Goal: Complete application form

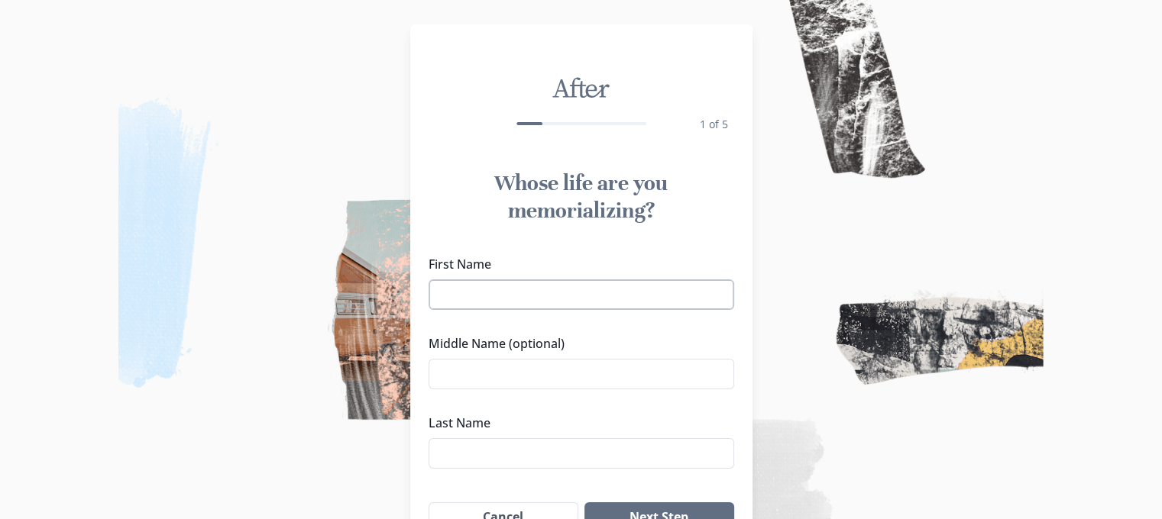
click at [544, 301] on input "First Name" at bounding box center [582, 295] width 306 height 31
type input "[PERSON_NAME]"
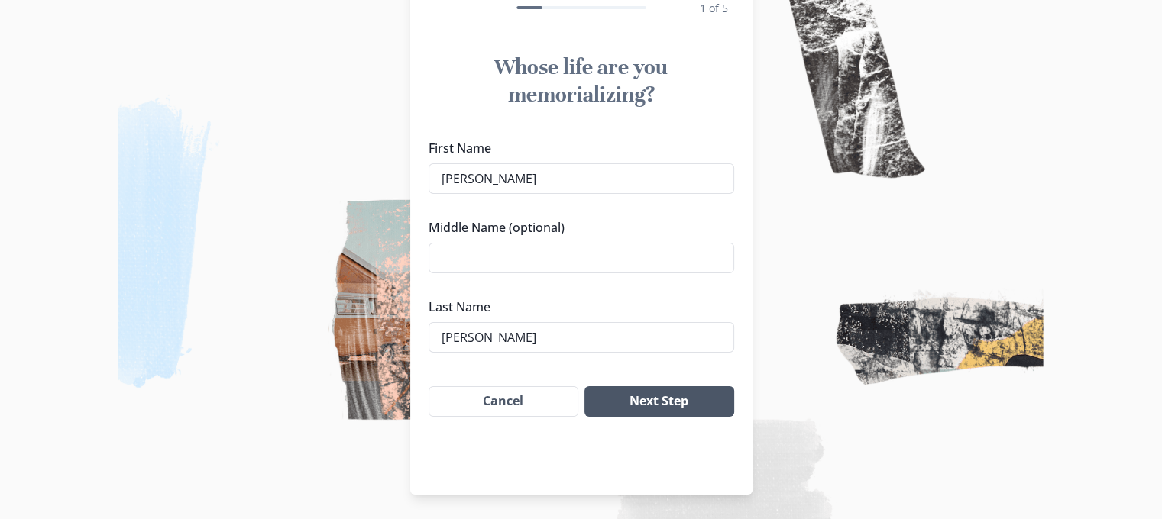
type input "[PERSON_NAME]"
click at [675, 397] on button "Next Step" at bounding box center [658, 402] width 149 height 31
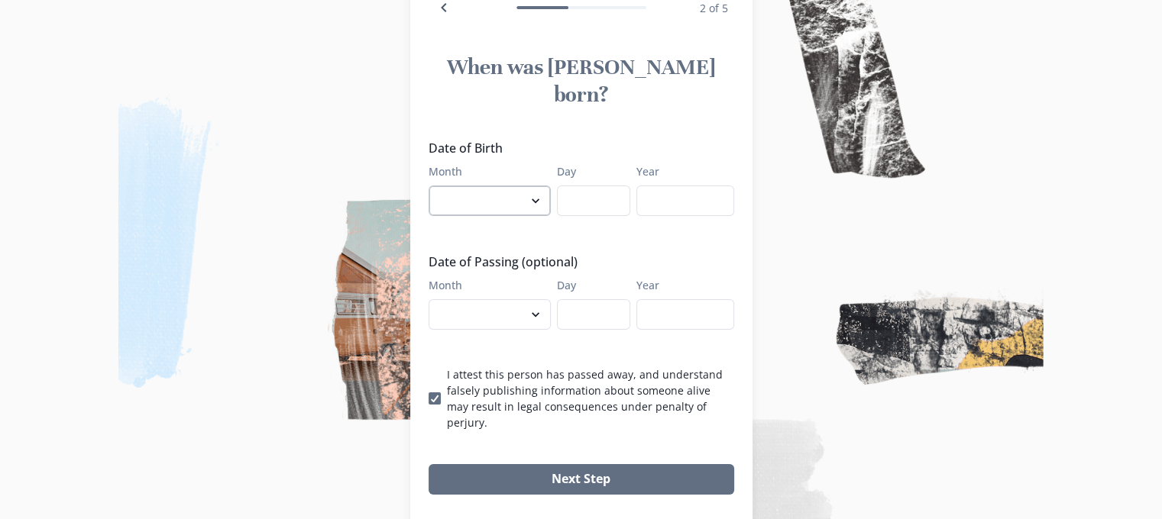
click at [538, 186] on select "January February March April May June July August September October November De…" at bounding box center [490, 201] width 122 height 31
select select "4"
click at [434, 186] on select "January February March April May June July August September October November De…" at bounding box center [490, 201] width 122 height 31
click at [602, 186] on input "Day" at bounding box center [593, 201] width 73 height 31
type input "12"
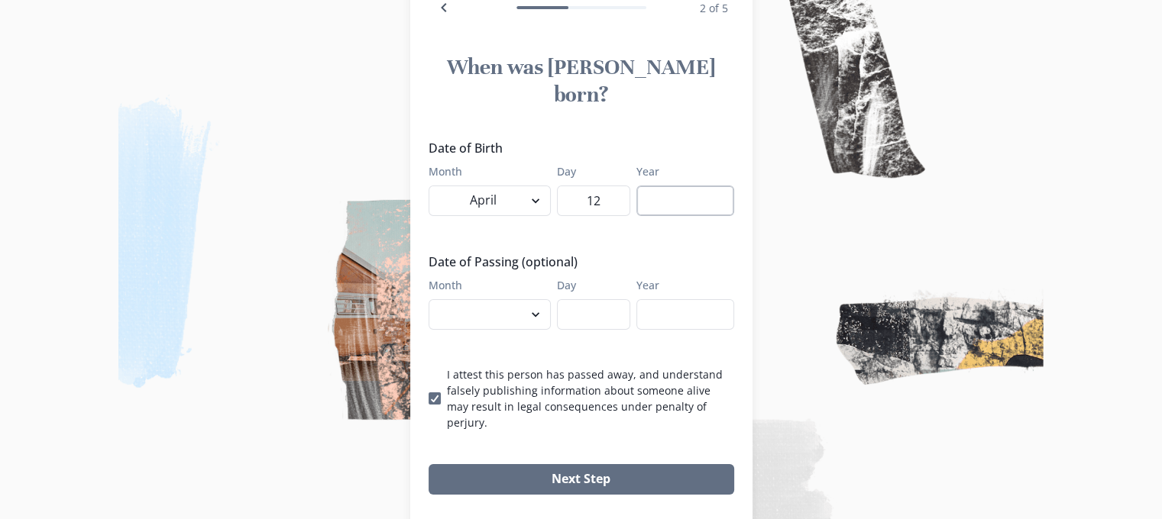
click at [717, 186] on input "Year" at bounding box center [685, 201] width 98 height 31
type input "1"
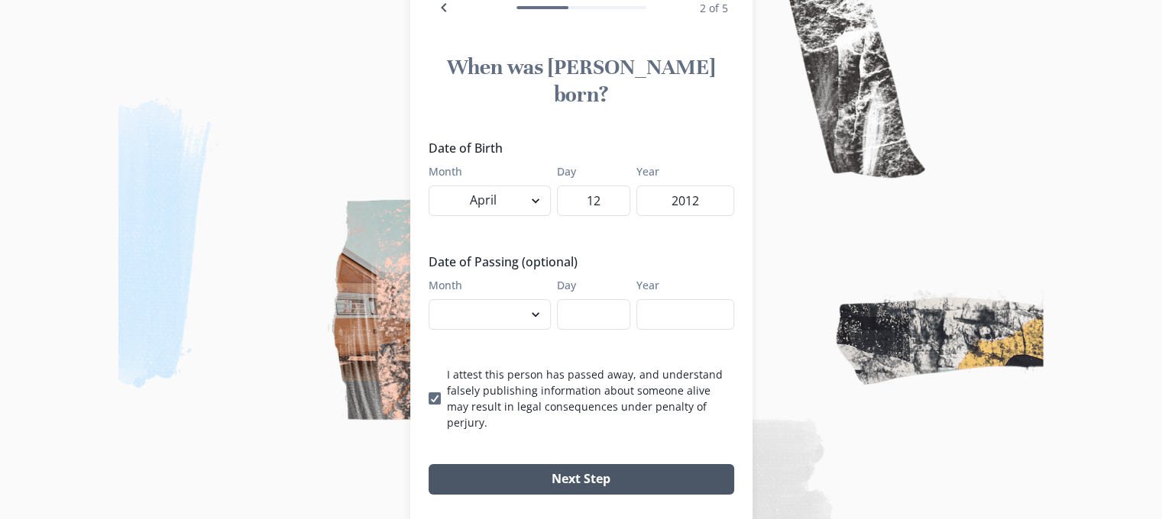
type input "2012"
click at [599, 464] on button "Next Step" at bounding box center [582, 479] width 306 height 31
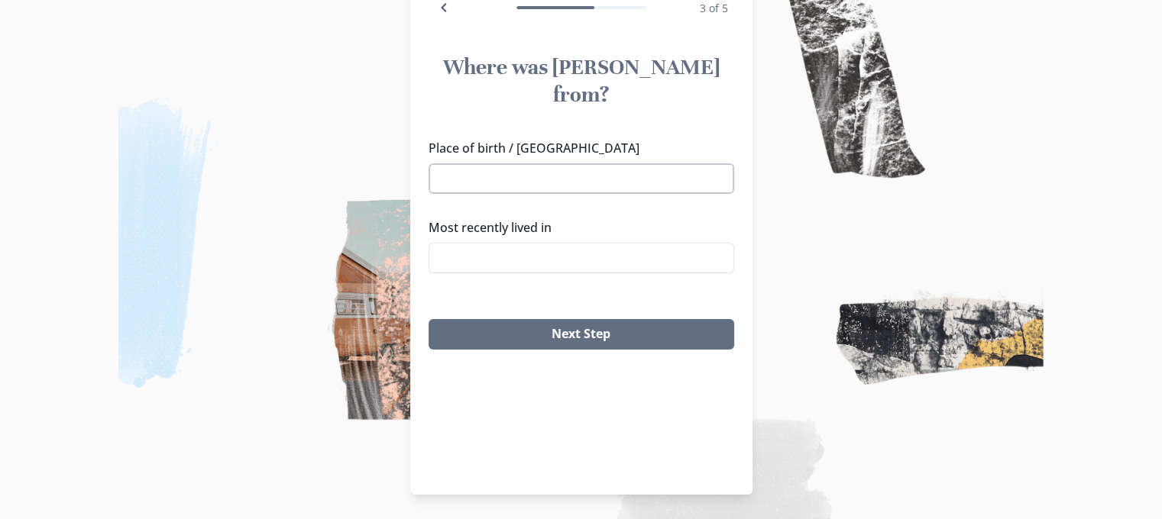
click at [638, 163] on input "Place of birth / [GEOGRAPHIC_DATA]" at bounding box center [582, 178] width 306 height 31
click at [579, 186] on li "[GEOGRAPHIC_DATA], [GEOGRAPHIC_DATA]" at bounding box center [587, 179] width 304 height 24
type input "[GEOGRAPHIC_DATA], [GEOGRAPHIC_DATA]"
click at [532, 243] on input "Most recently lived in" at bounding box center [582, 258] width 306 height 31
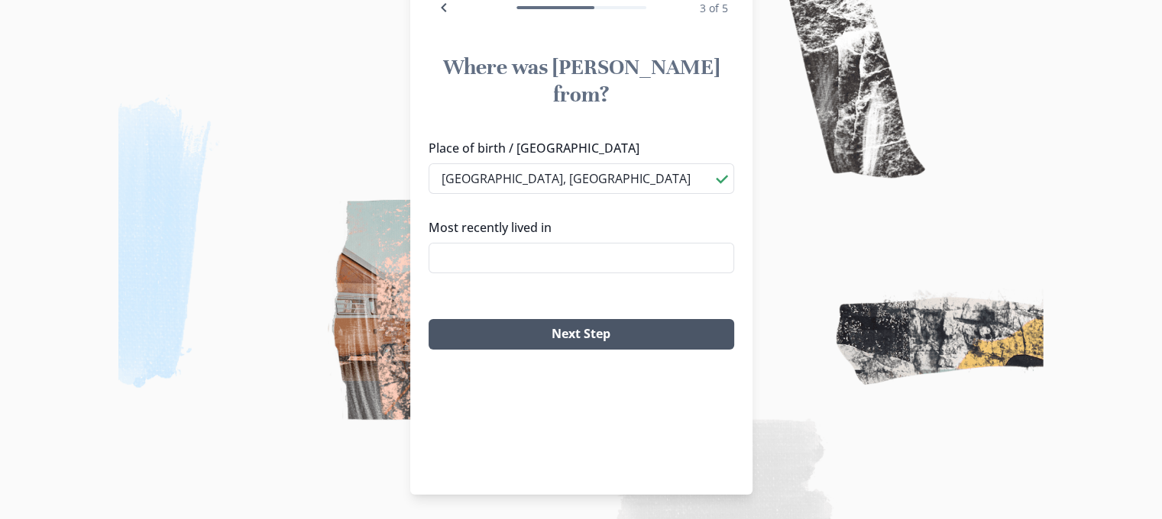
click at [574, 319] on button "Next Step" at bounding box center [582, 334] width 306 height 31
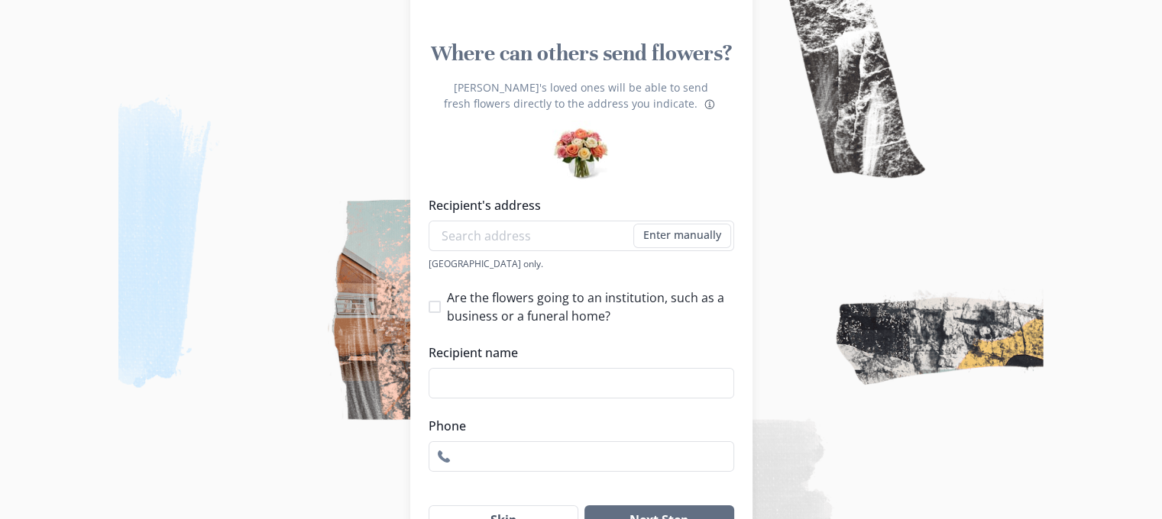
scroll to position [125, 1]
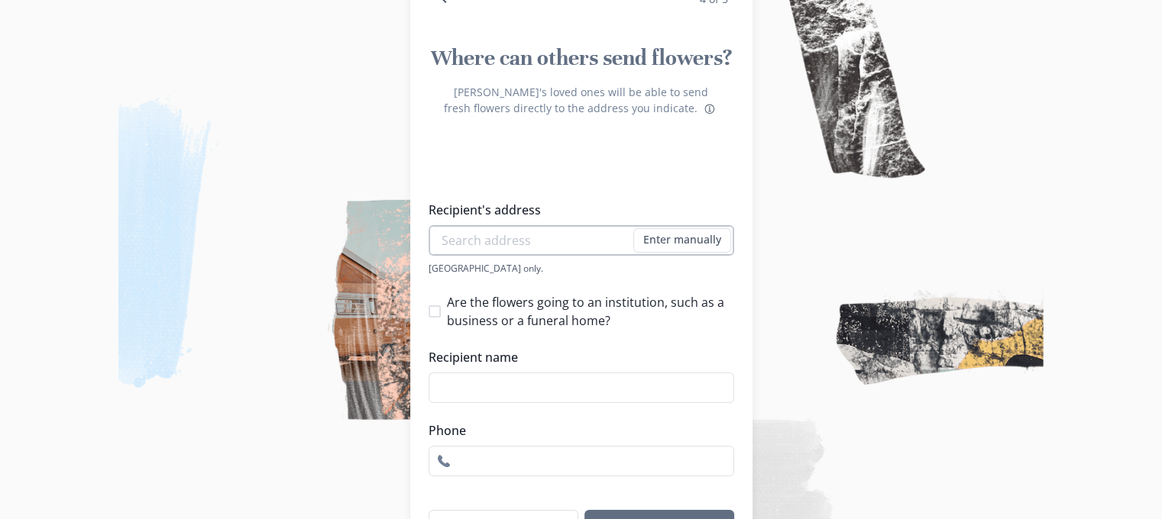
click at [556, 232] on input "Recipient's address" at bounding box center [582, 240] width 306 height 31
type input "[STREET_ADDRESS]"
type input "8628233490"
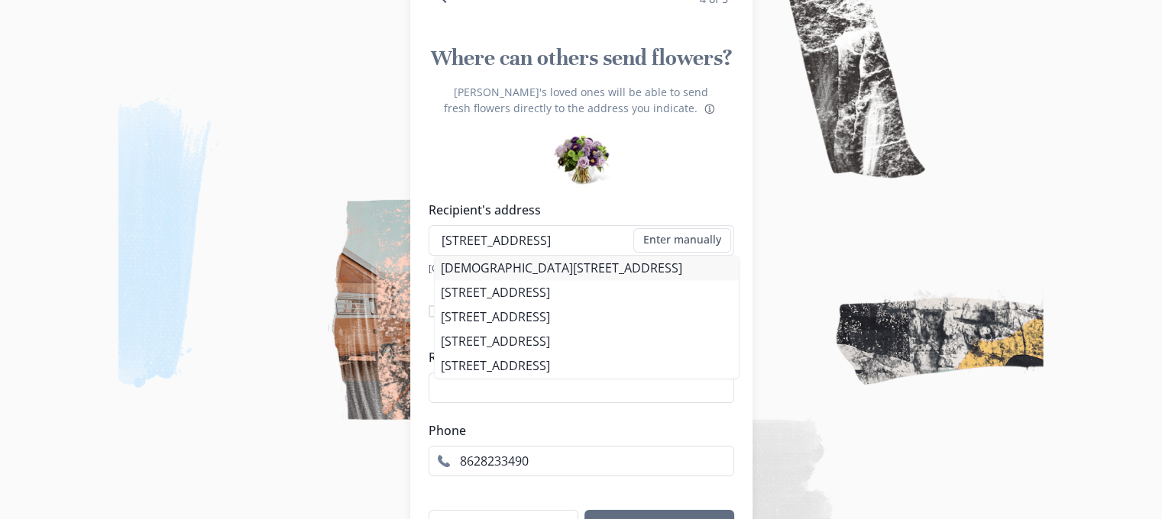
click at [600, 268] on li "[DEMOGRAPHIC_DATA][STREET_ADDRESS]" at bounding box center [587, 268] width 304 height 24
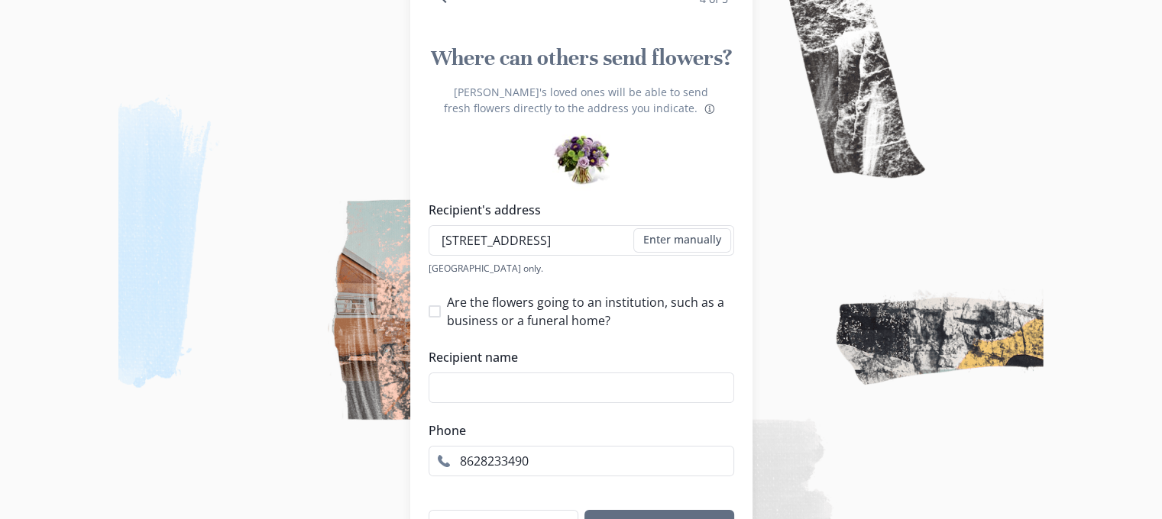
type input "[DEMOGRAPHIC_DATA][STREET_ADDRESS]"
type input "1"
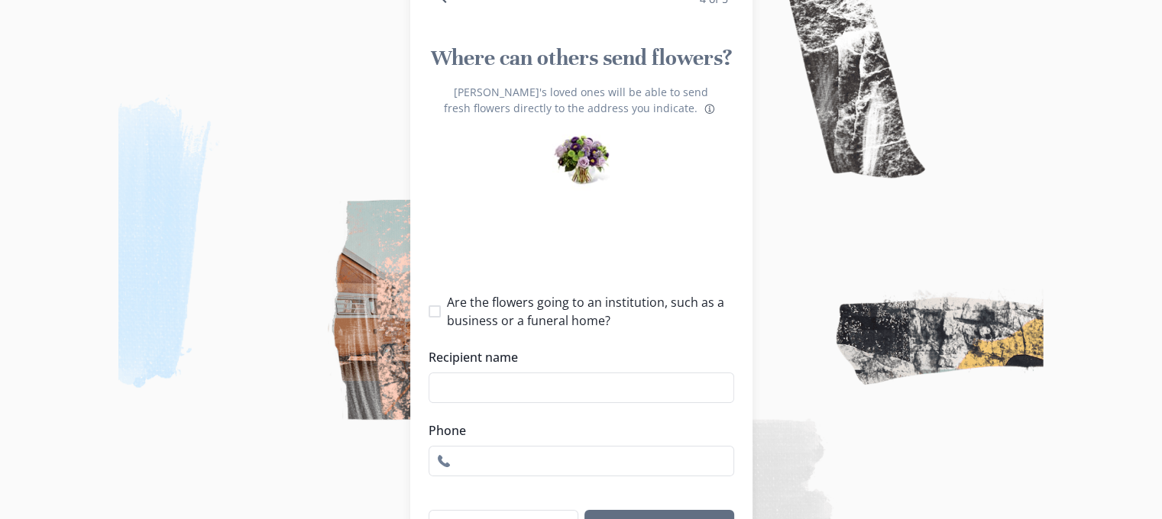
select select "NC"
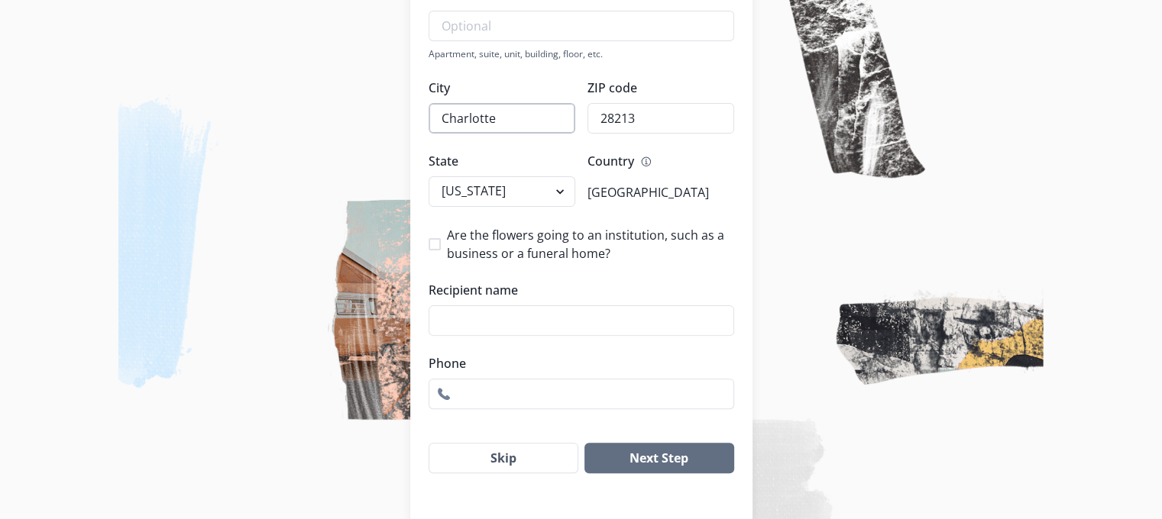
scroll to position [440, 0]
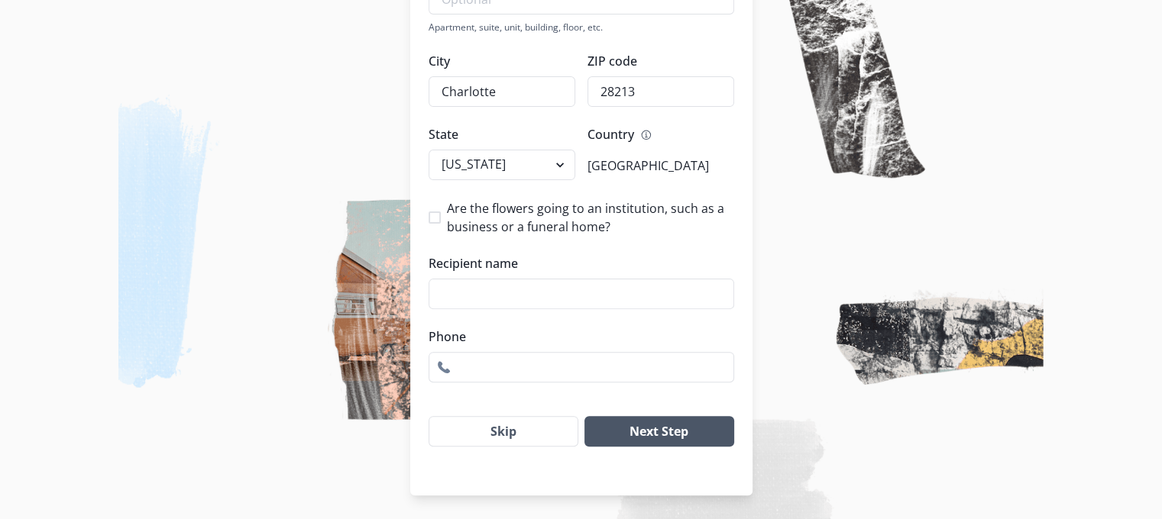
click at [696, 428] on button "Next Step" at bounding box center [658, 431] width 149 height 31
type input "keyz"
click at [660, 430] on button "Next Step" at bounding box center [658, 431] width 149 height 31
type input "8628233491"
click at [584, 416] on button "Next Step" at bounding box center [658, 431] width 149 height 31
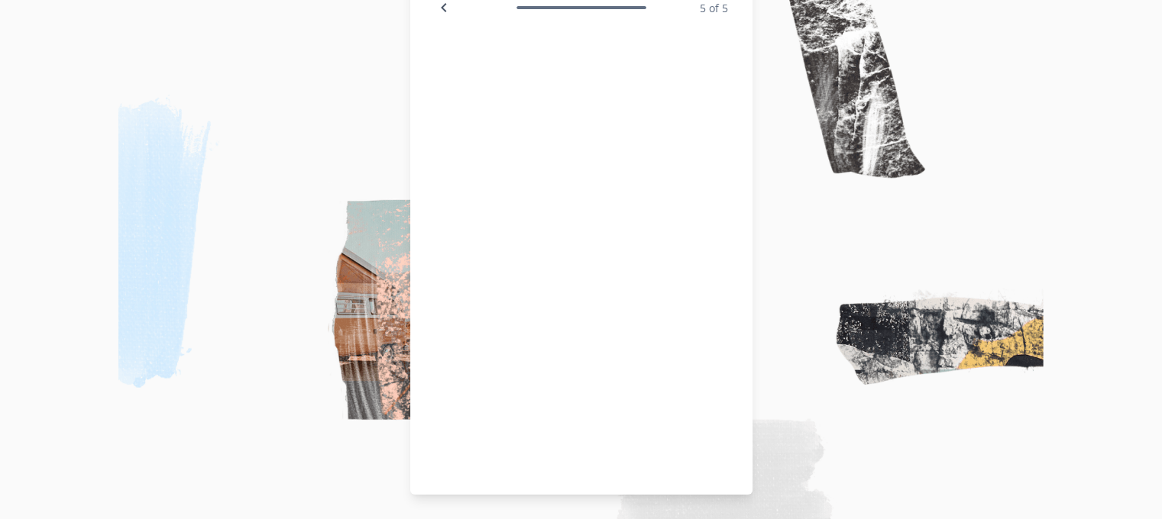
scroll to position [116, 0]
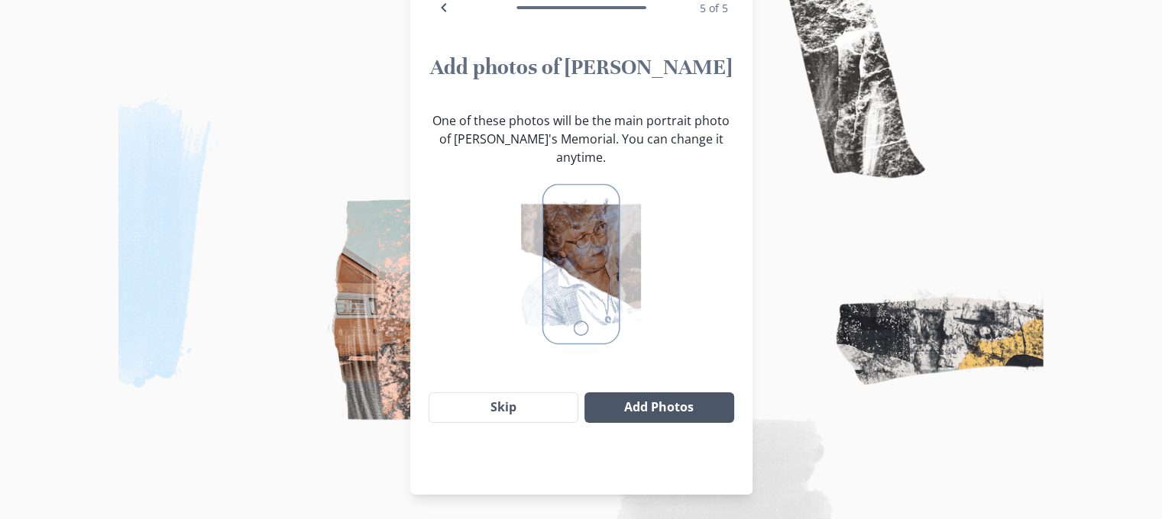
click at [653, 413] on button "Add Photos" at bounding box center [658, 408] width 149 height 31
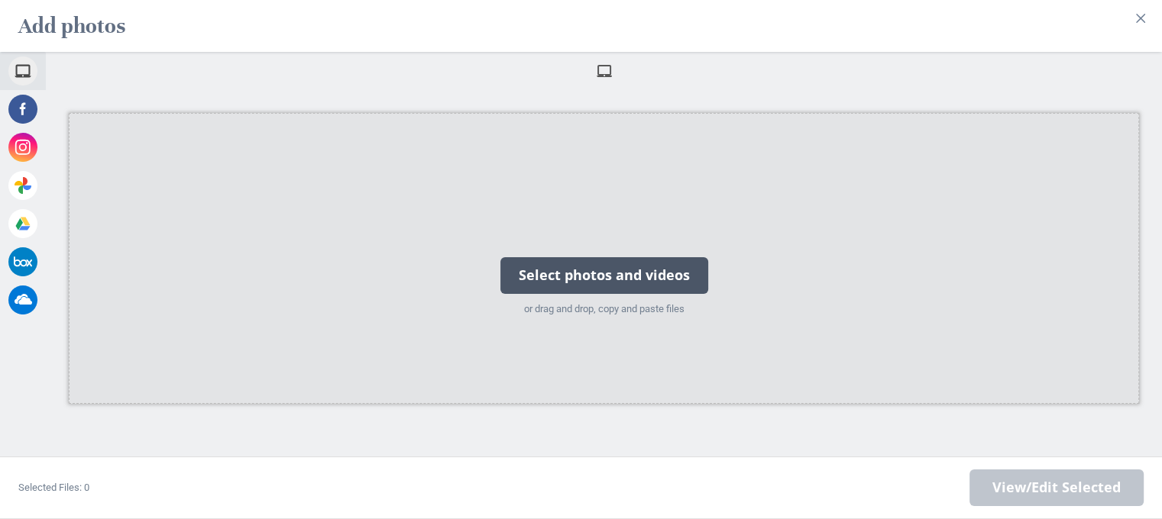
click at [643, 279] on div "Select photos and videos" at bounding box center [604, 275] width 208 height 37
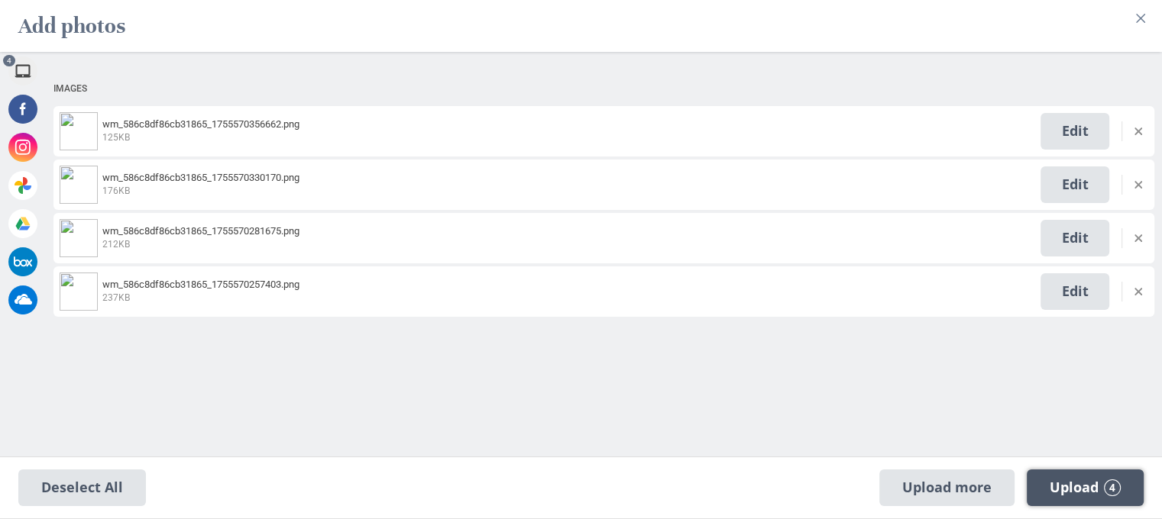
click at [1083, 481] on span "Upload 4" at bounding box center [1085, 488] width 71 height 17
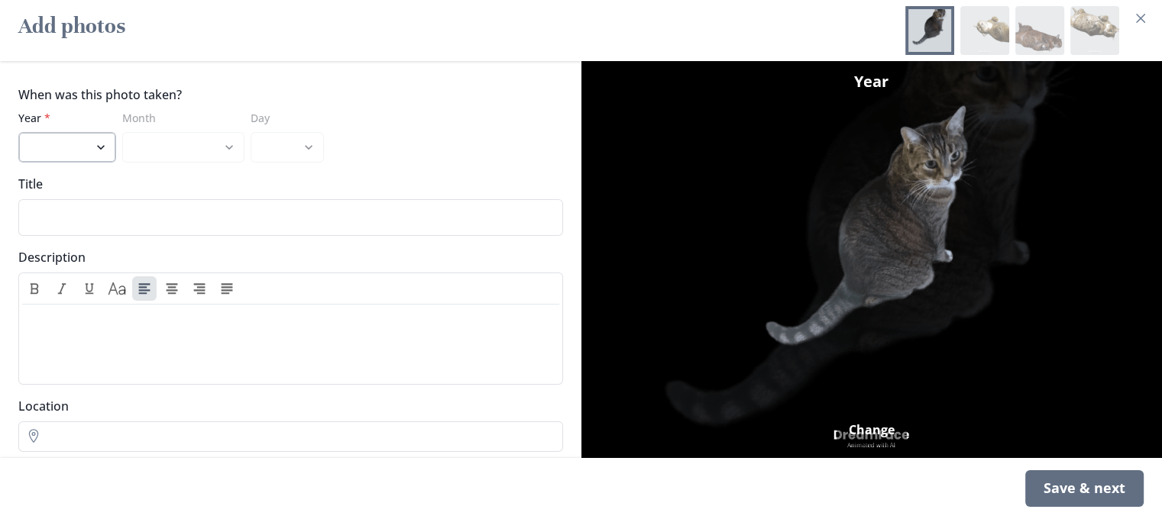
click at [107, 134] on select "2025 2024 2023 2022 2021 2020 2019 2018 2017 2016 2015 2014 2013 2012" at bounding box center [67, 147] width 98 height 31
select select "2022"
click at [18, 132] on select "2025 2024 2023 2022 2021 2020 2019 2018 2017 2016 2015 2014 2013 2012" at bounding box center [67, 147] width 98 height 31
click at [223, 139] on select "January February March April May June July August September October November De…" at bounding box center [183, 147] width 122 height 31
select select "3"
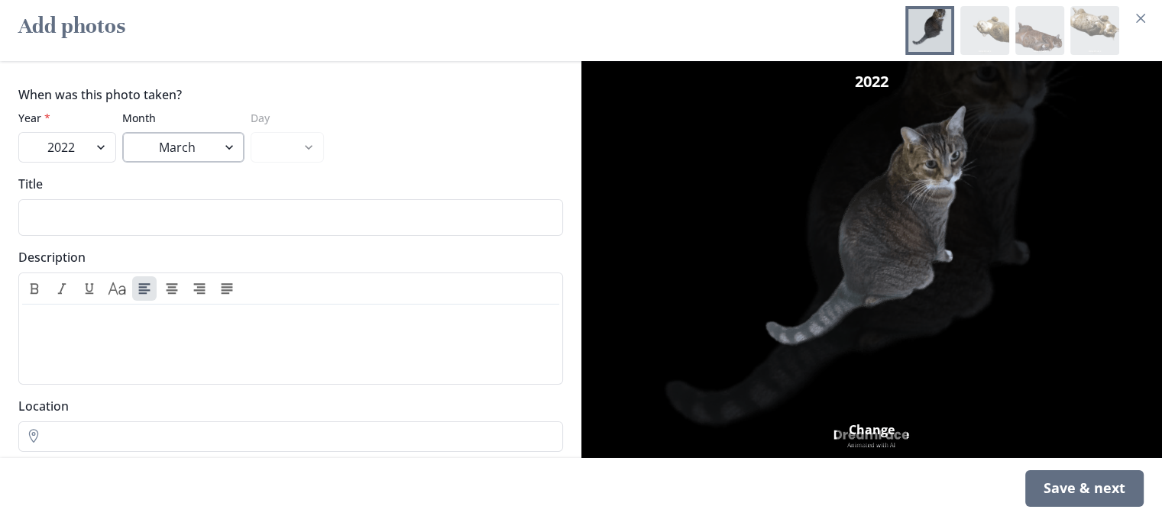
click at [122, 132] on select "January February March April May June July August September October November De…" at bounding box center [183, 147] width 122 height 31
click at [102, 140] on select "2025 2024 2023 2022 2021 2020 2019 2018 2017 2016 2015 2014 2013 2012" at bounding box center [67, 147] width 98 height 31
select select "2023"
click at [18, 132] on select "2025 2024 2023 2022 2021 2020 2019 2018 2017 2016 2015 2014 2013 2012" at bounding box center [67, 147] width 98 height 31
click at [283, 132] on select "1 2 3 4 5 6 7 8 9 10 11 12 13 14 15 16 17 18 19 20 21 22 23 24 25 26 27 28 29 3…" at bounding box center [287, 147] width 73 height 31
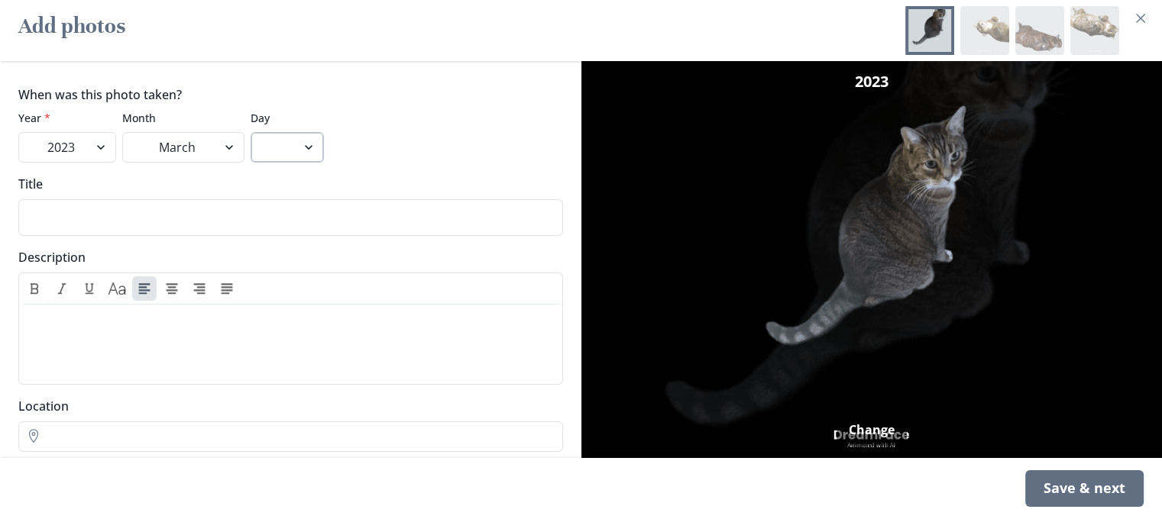
select select "4"
click at [251, 132] on select "1 2 3 4 5 6 7 8 9 10 11 12 13 14 15 16 17 18 19 20 21 22 23 24 25 26 27 28 29 3…" at bounding box center [287, 147] width 73 height 31
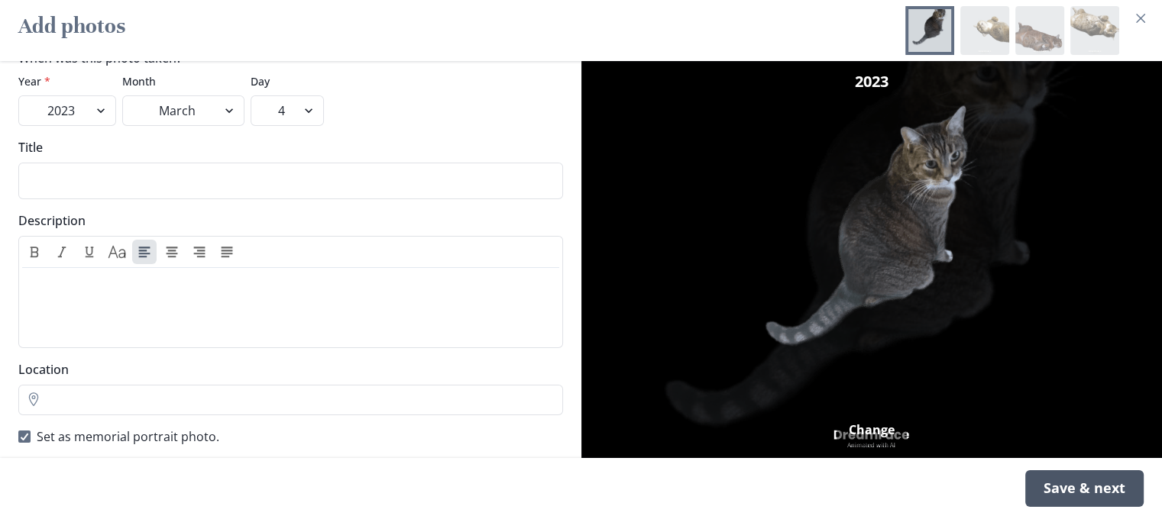
click at [1052, 485] on div "Save & next" at bounding box center [1084, 489] width 118 height 37
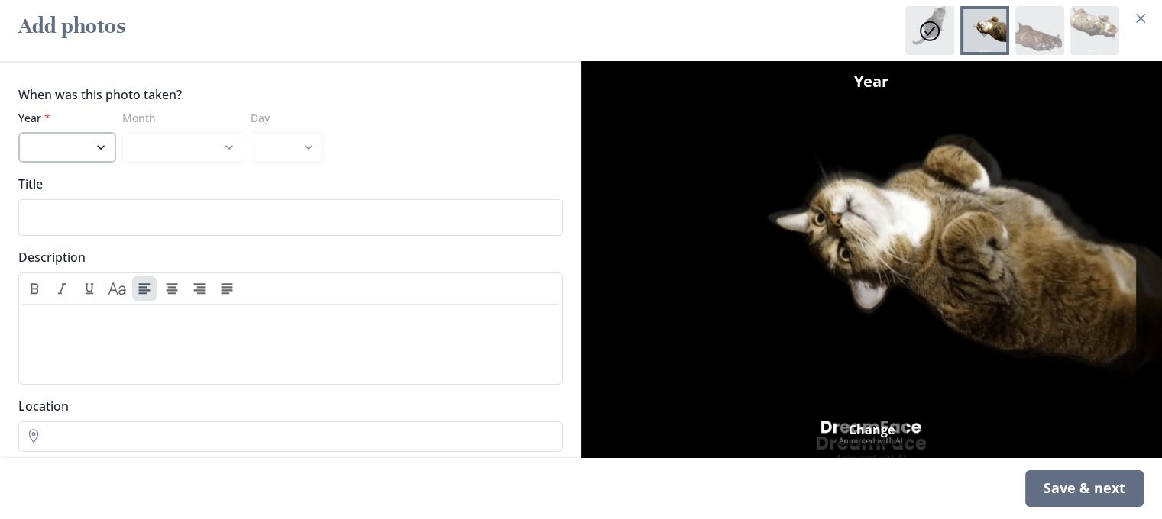
click at [99, 137] on select "2025 2024 2023 2022 2021 2020 2019 2018 2017 2016 2015 2014 2013 2012" at bounding box center [67, 147] width 98 height 31
select select "2024"
click at [18, 132] on select "2025 2024 2023 2022 2021 2020 2019 2018 2017 2016 2015 2014 2013 2012" at bounding box center [67, 147] width 98 height 31
click at [188, 137] on select "January February March April May June July August September October November De…" at bounding box center [183, 147] width 122 height 31
select select "1"
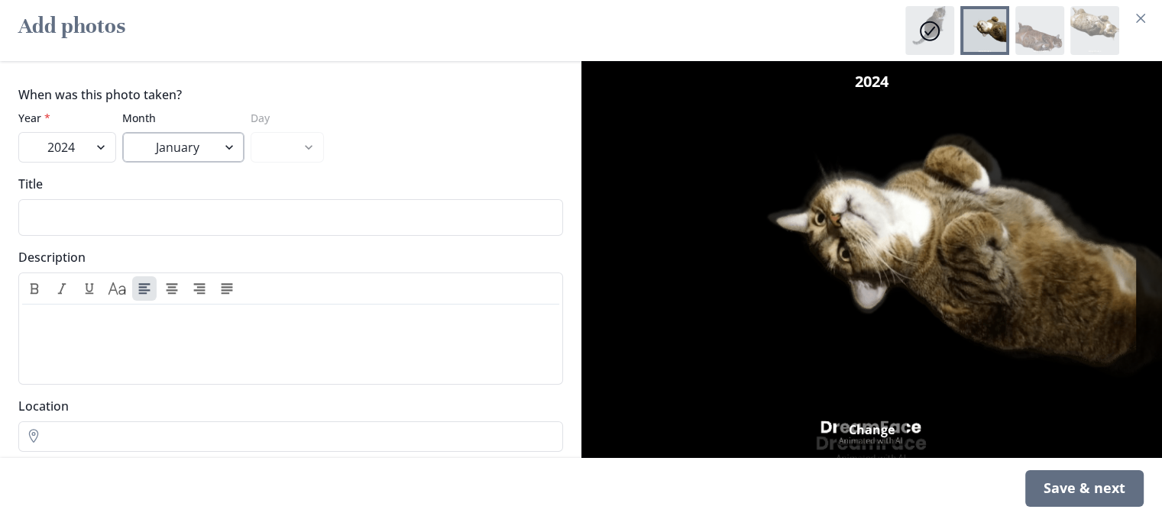
click at [122, 132] on select "January February March April May June July August September October November De…" at bounding box center [183, 147] width 122 height 31
click at [293, 141] on select "1 2 3 4 5 6 7 8 9 10 11 12 13 14 15 16 17 18 19 20 21 22 23 24 25 26 27 28 29 3…" at bounding box center [287, 147] width 73 height 31
select select "1"
click at [251, 132] on select "1 2 3 4 5 6 7 8 9 10 11 12 13 14 15 16 17 18 19 20 21 22 23 24 25 26 27 28 29 3…" at bounding box center [287, 147] width 73 height 31
click at [1077, 486] on div "Save & next" at bounding box center [1084, 489] width 118 height 37
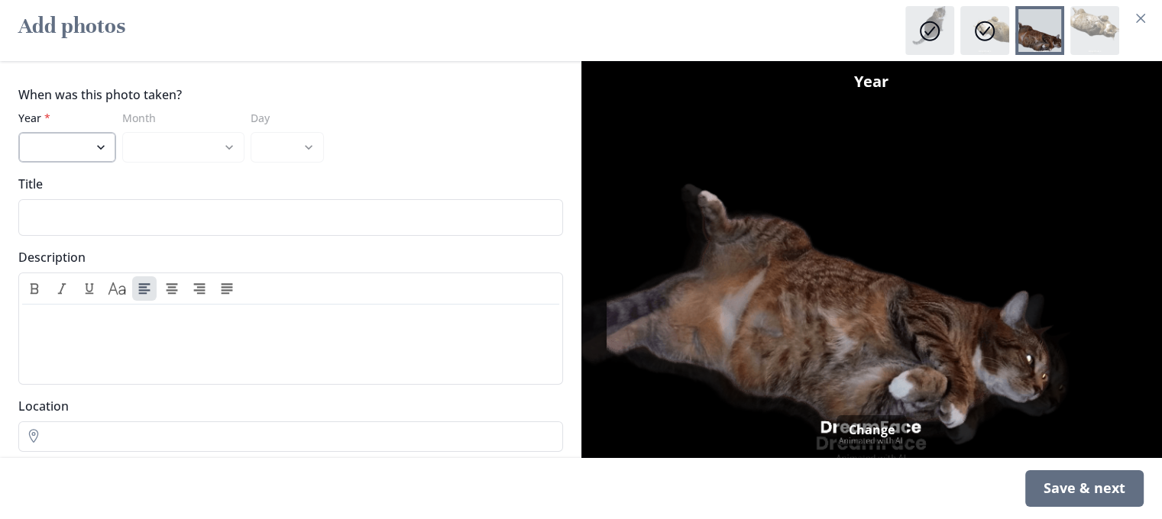
click at [100, 133] on select "2025 2024 2023 2022 2021 2020 2019 2018 2017 2016 2015 2014 2013 2012" at bounding box center [67, 147] width 98 height 31
select select "2024"
click at [18, 132] on select "2025 2024 2023 2022 2021 2020 2019 2018 2017 2016 2015 2014 2013 2012" at bounding box center [67, 147] width 98 height 31
click at [188, 134] on select "January February March April May June July August September October November De…" at bounding box center [183, 147] width 122 height 31
select select "5"
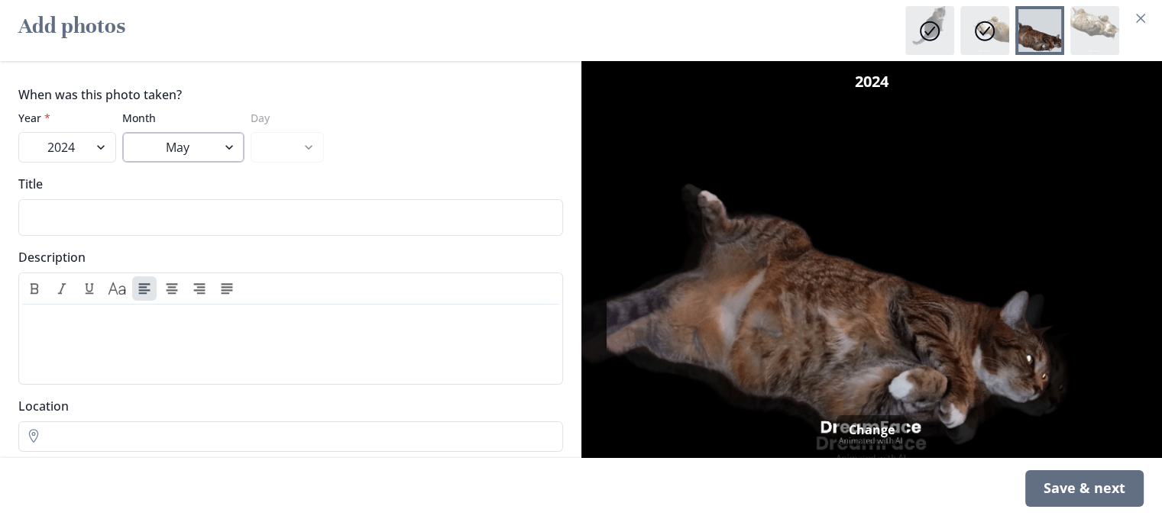
click at [122, 132] on select "January February March April May June July August September October November De…" at bounding box center [183, 147] width 122 height 31
click at [286, 137] on select "1 2 3 4 5 6 7 8 9 10 11 12 13 14 15 16 17 18 19 20 21 22 23 24 25 26 27 28 29 3…" at bounding box center [287, 147] width 73 height 31
select select "11"
click at [251, 132] on select "1 2 3 4 5 6 7 8 9 10 11 12 13 14 15 16 17 18 19 20 21 22 23 24 25 26 27 28 29 3…" at bounding box center [287, 147] width 73 height 31
click at [1083, 489] on div "Save & next" at bounding box center [1084, 489] width 118 height 37
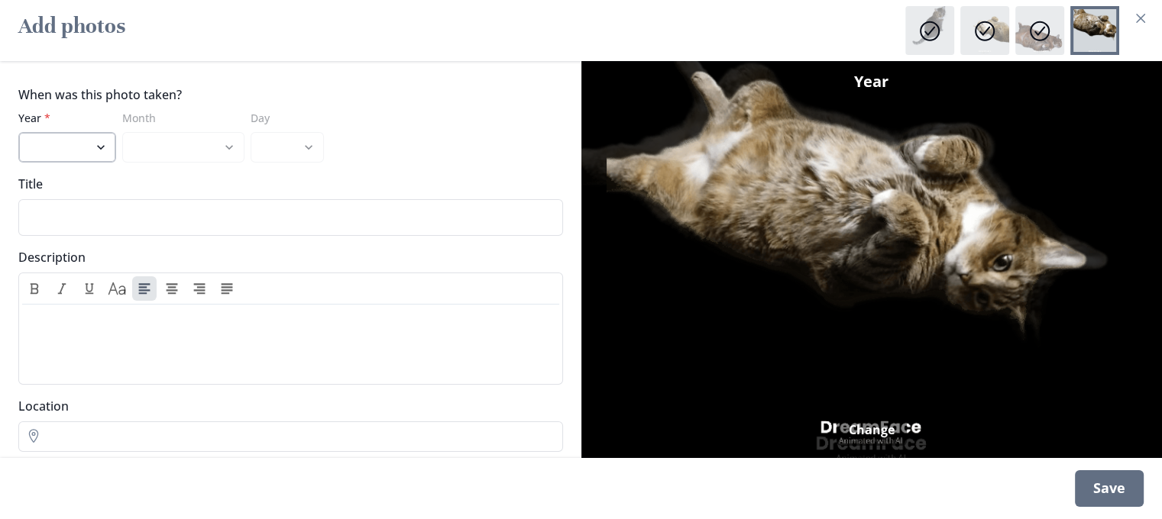
click at [105, 145] on select "2025 2024 2023 2022 2021 2020 2019 2018 2017 2016 2015 2014 2013 2012" at bounding box center [67, 147] width 98 height 31
select select "2025"
click at [18, 132] on select "2025 2024 2023 2022 2021 2020 2019 2018 2017 2016 2015 2014 2013 2012" at bounding box center [67, 147] width 98 height 31
click at [188, 134] on select "January February March April May June July August" at bounding box center [183, 147] width 122 height 31
select select "7"
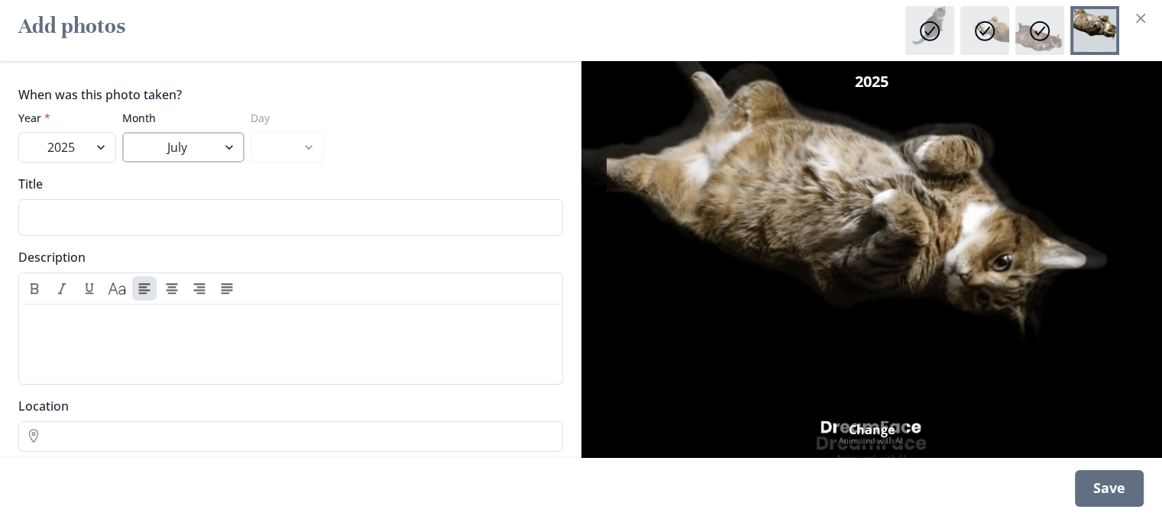
click at [122, 132] on select "January February March April May June July August" at bounding box center [183, 147] width 122 height 31
click at [296, 136] on select "1 2 3 4 5 6 7 8 9 10 11 12 13 14 15 16 17 18 19 20 21 22 23 24 25 26 27 28 29 3…" at bounding box center [287, 147] width 73 height 31
select select "13"
click at [251, 132] on select "1 2 3 4 5 6 7 8 9 10 11 12 13 14 15 16 17 18 19 20 21 22 23 24 25 26 27 28 29 3…" at bounding box center [287, 147] width 73 height 31
click at [1103, 486] on div "Save" at bounding box center [1109, 489] width 69 height 37
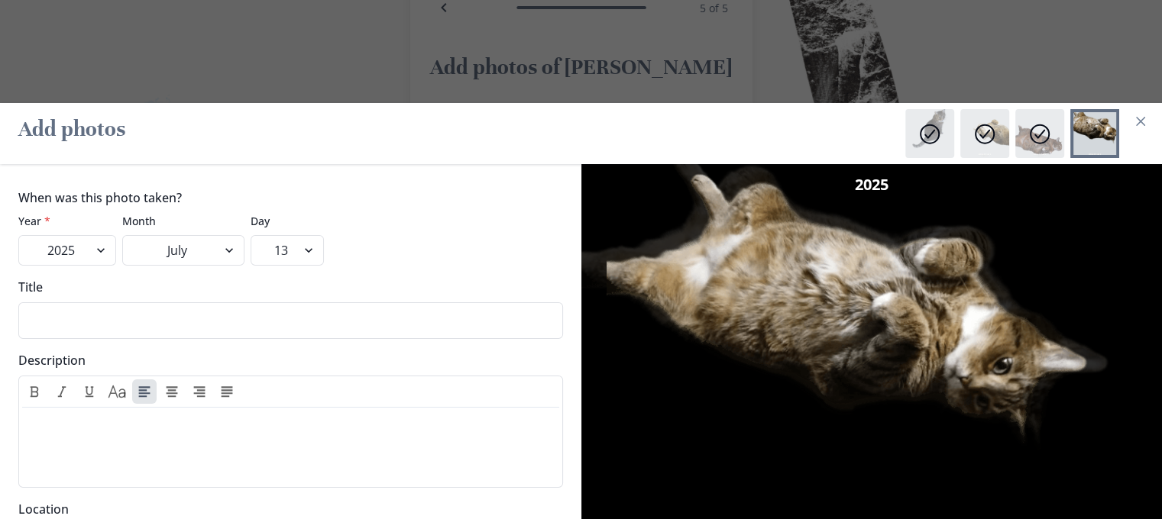
scroll to position [20, 0]
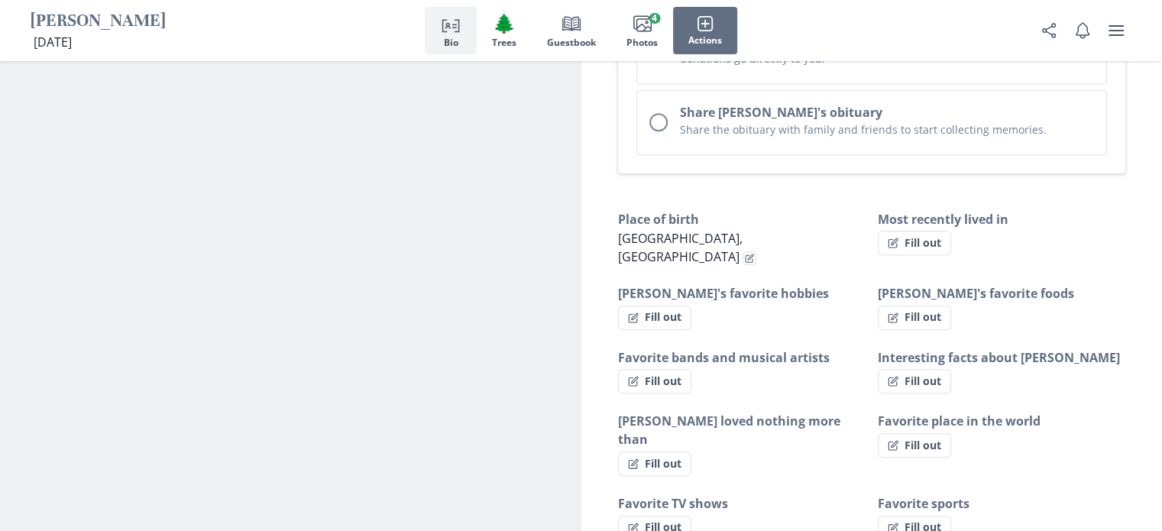
scroll to position [769, 0]
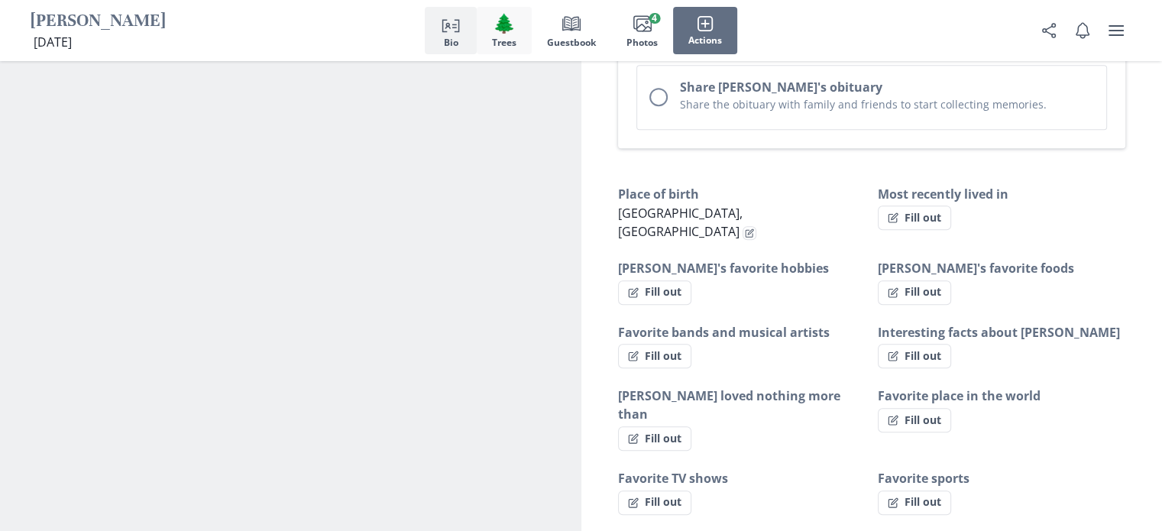
click at [500, 33] on span "🌲" at bounding box center [504, 23] width 23 height 22
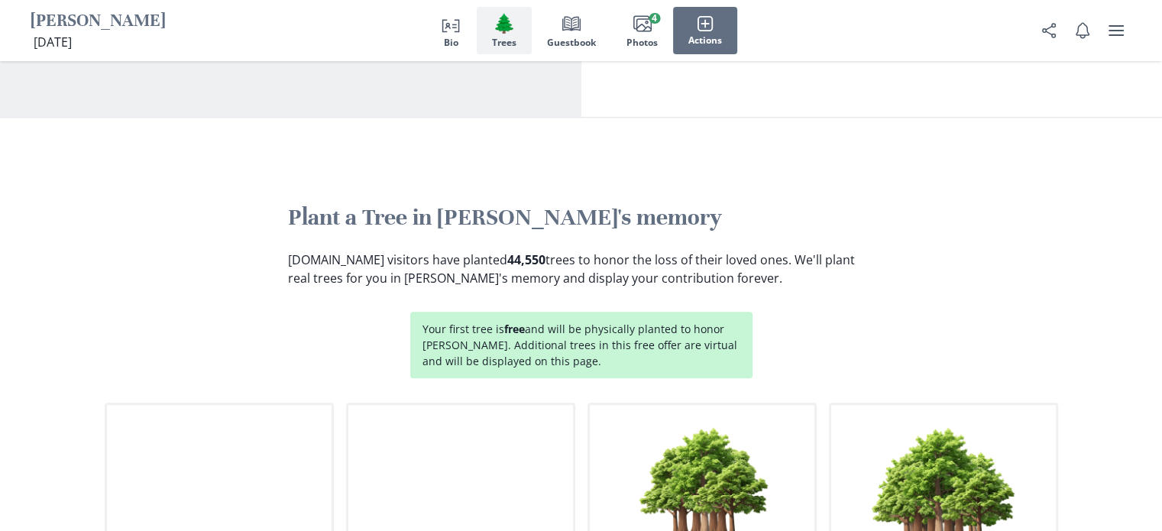
scroll to position [1432, 0]
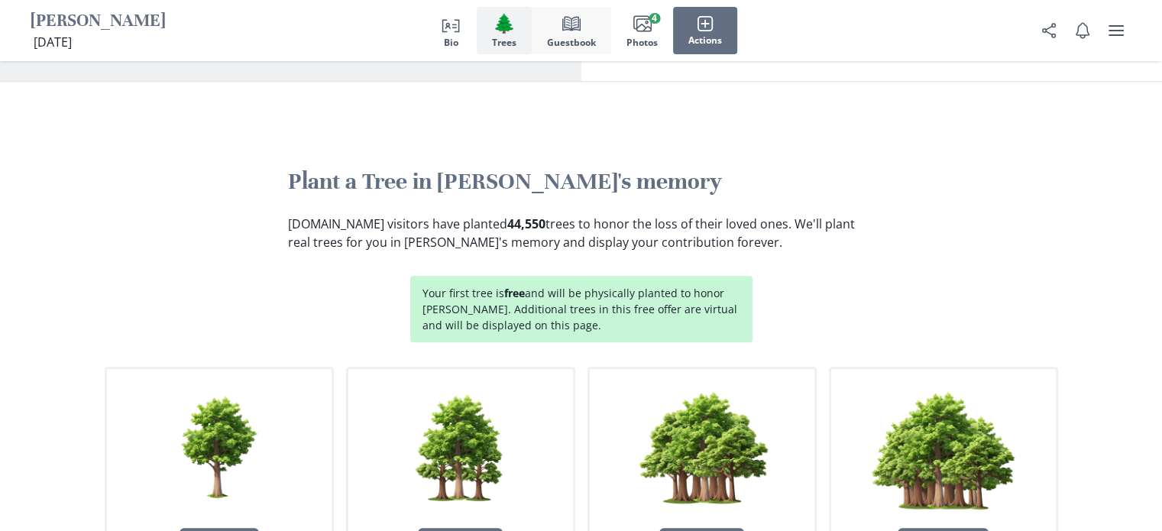
click at [532, 34] on button "Book Guestbook" at bounding box center [571, 30] width 79 height 47
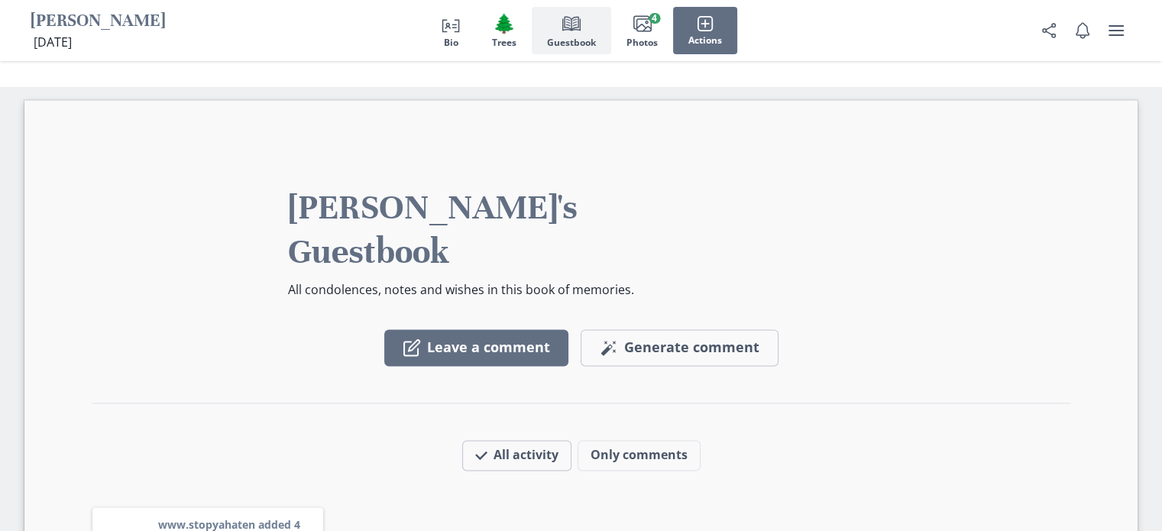
scroll to position [2059, 0]
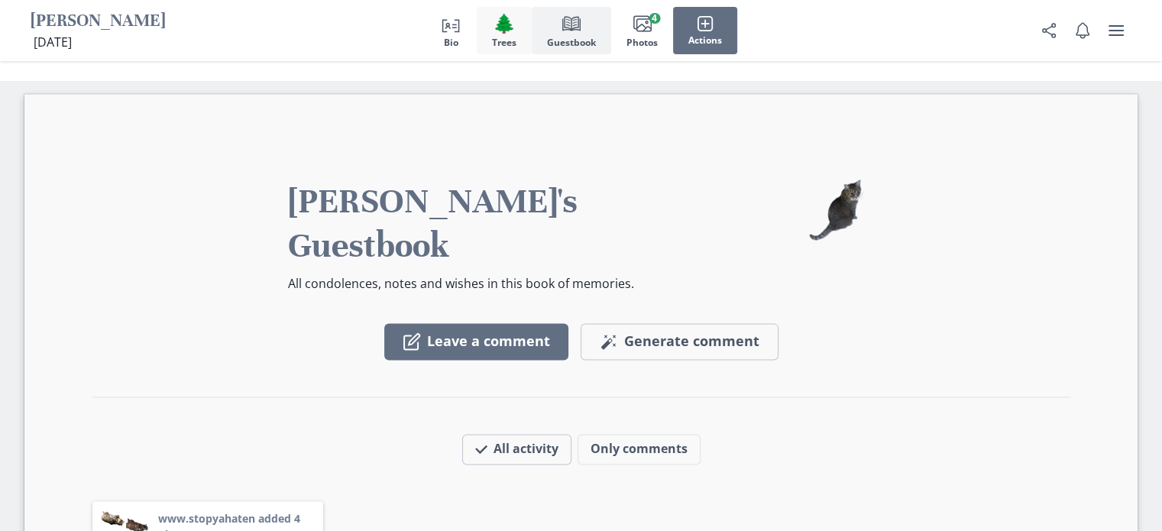
click at [498, 44] on span "Trees" at bounding box center [504, 42] width 24 height 11
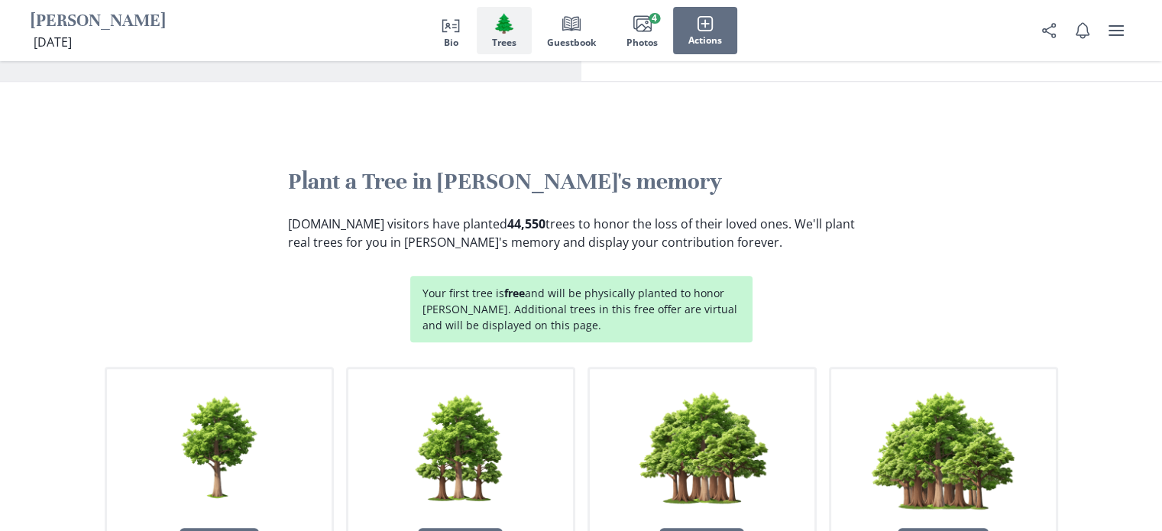
scroll to position [1431, 0]
click at [1121, 33] on icon "user menu" at bounding box center [1116, 30] width 18 height 18
